Goal: Navigation & Orientation: Go to known website

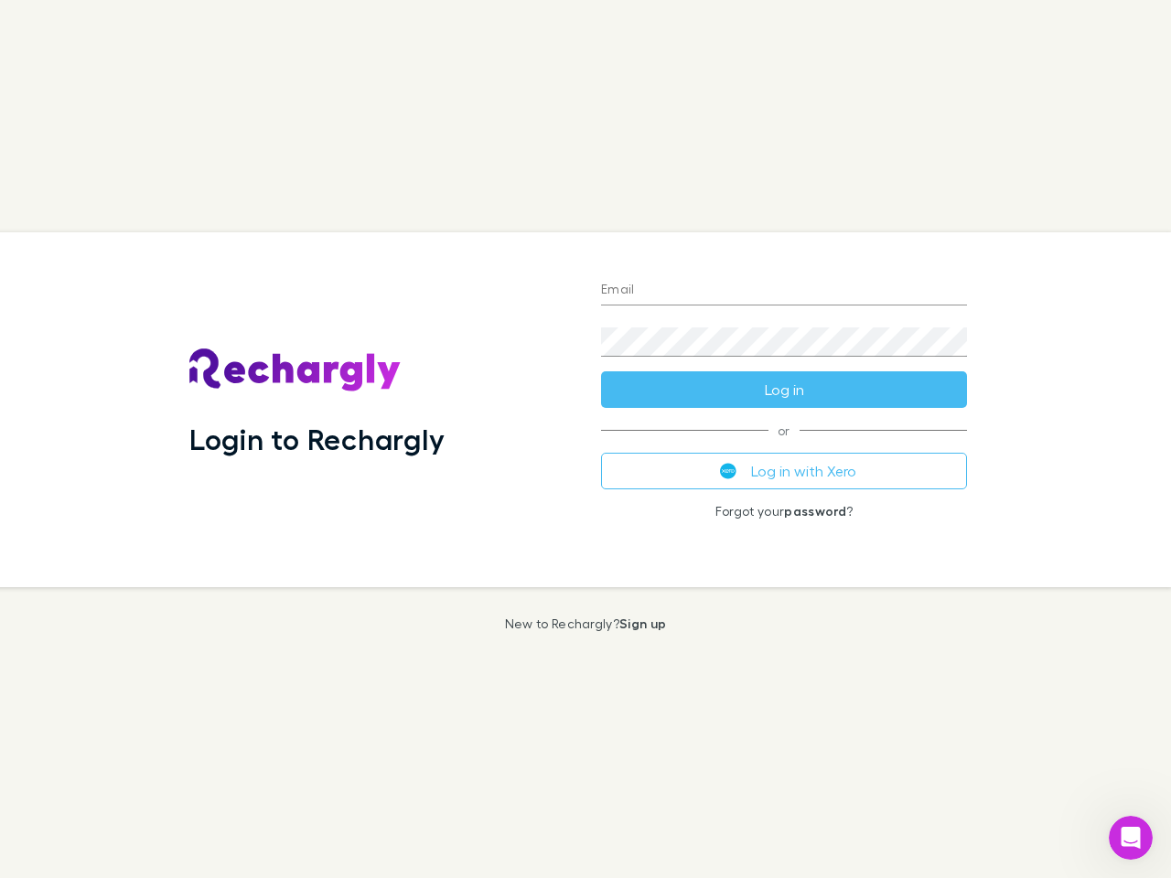
click at [586, 439] on div "Login to Rechargly" at bounding box center [381, 409] width 412 height 355
click at [784, 291] on input "Email" at bounding box center [784, 290] width 366 height 29
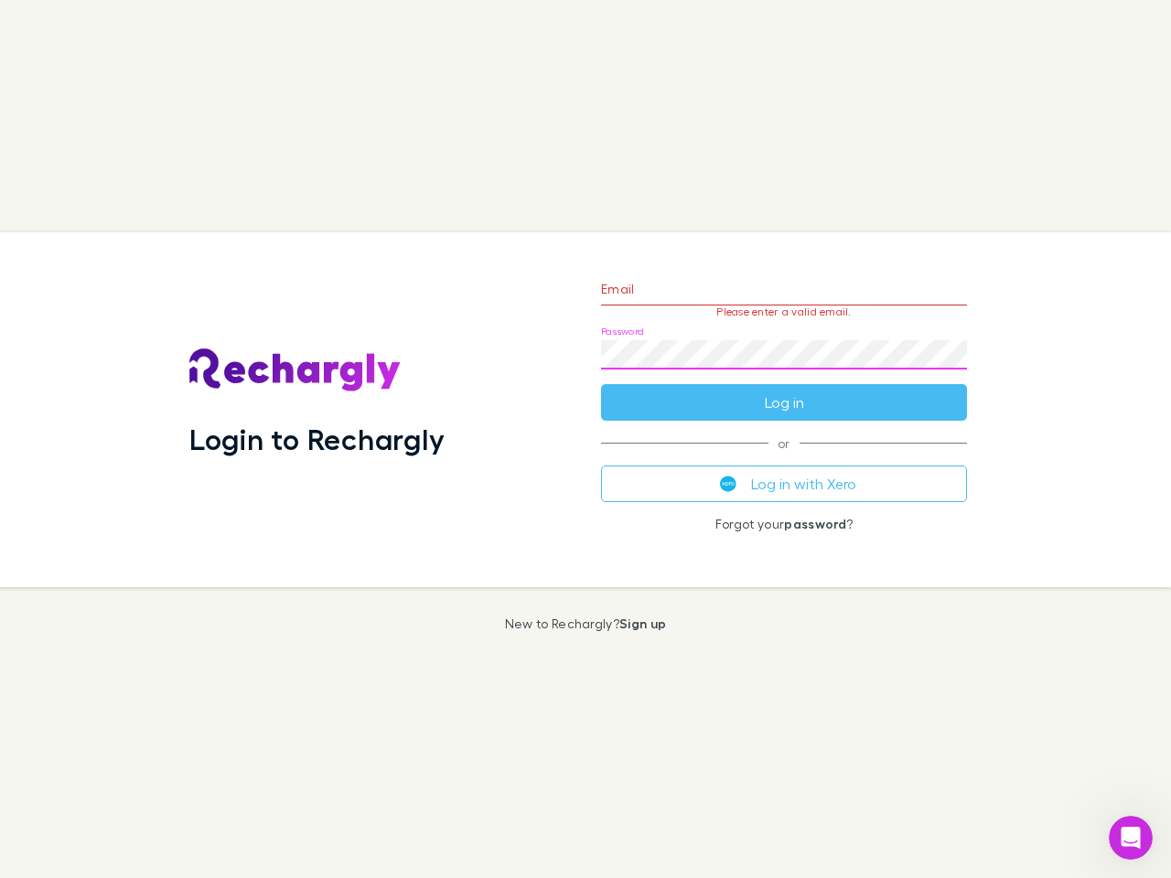
click at [784, 390] on form "Email Please enter a valid email. Password Log in" at bounding box center [784, 341] width 366 height 159
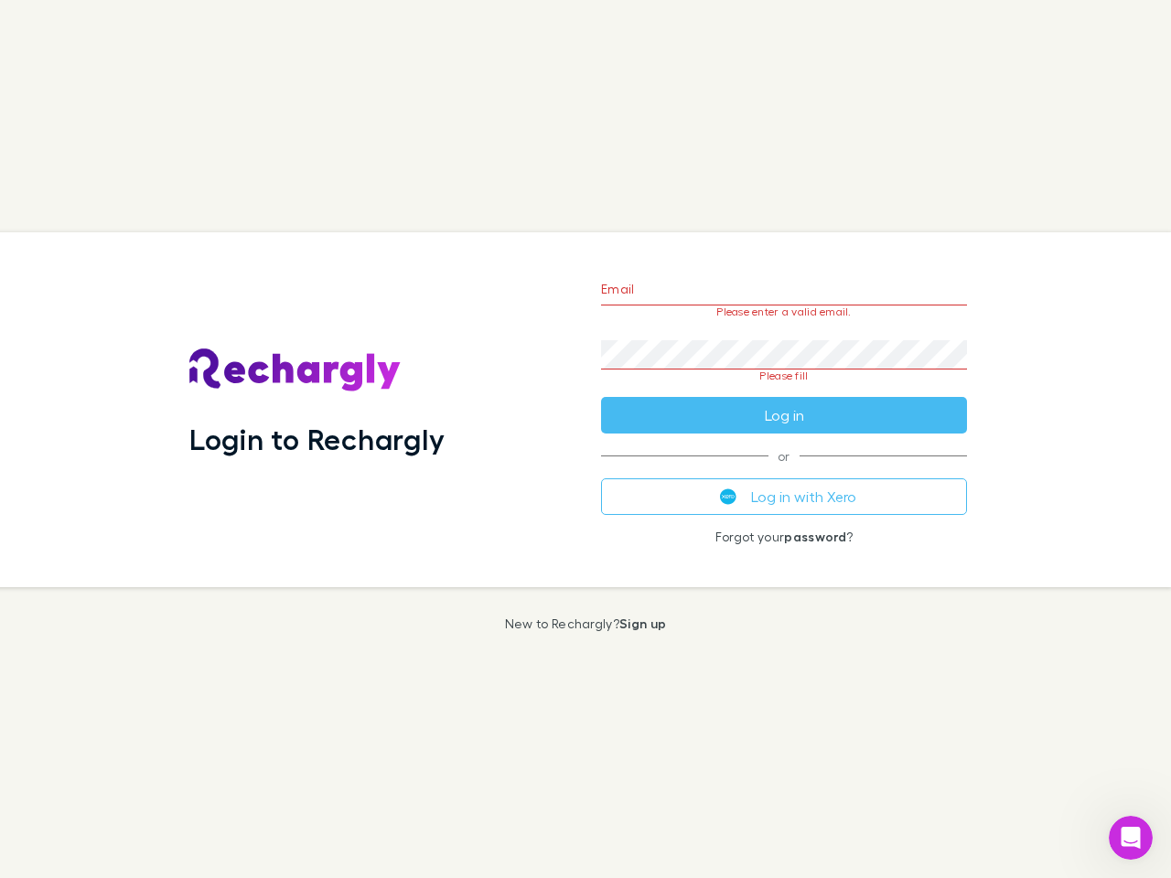
click at [784, 471] on div "Email Please enter a valid email. Password Please fill Log in or Log in with Xe…" at bounding box center [783, 409] width 395 height 355
click at [1131, 838] on icon "Open Intercom Messenger" at bounding box center [1131, 838] width 30 height 30
